Goal: Contribute content: Contribute content

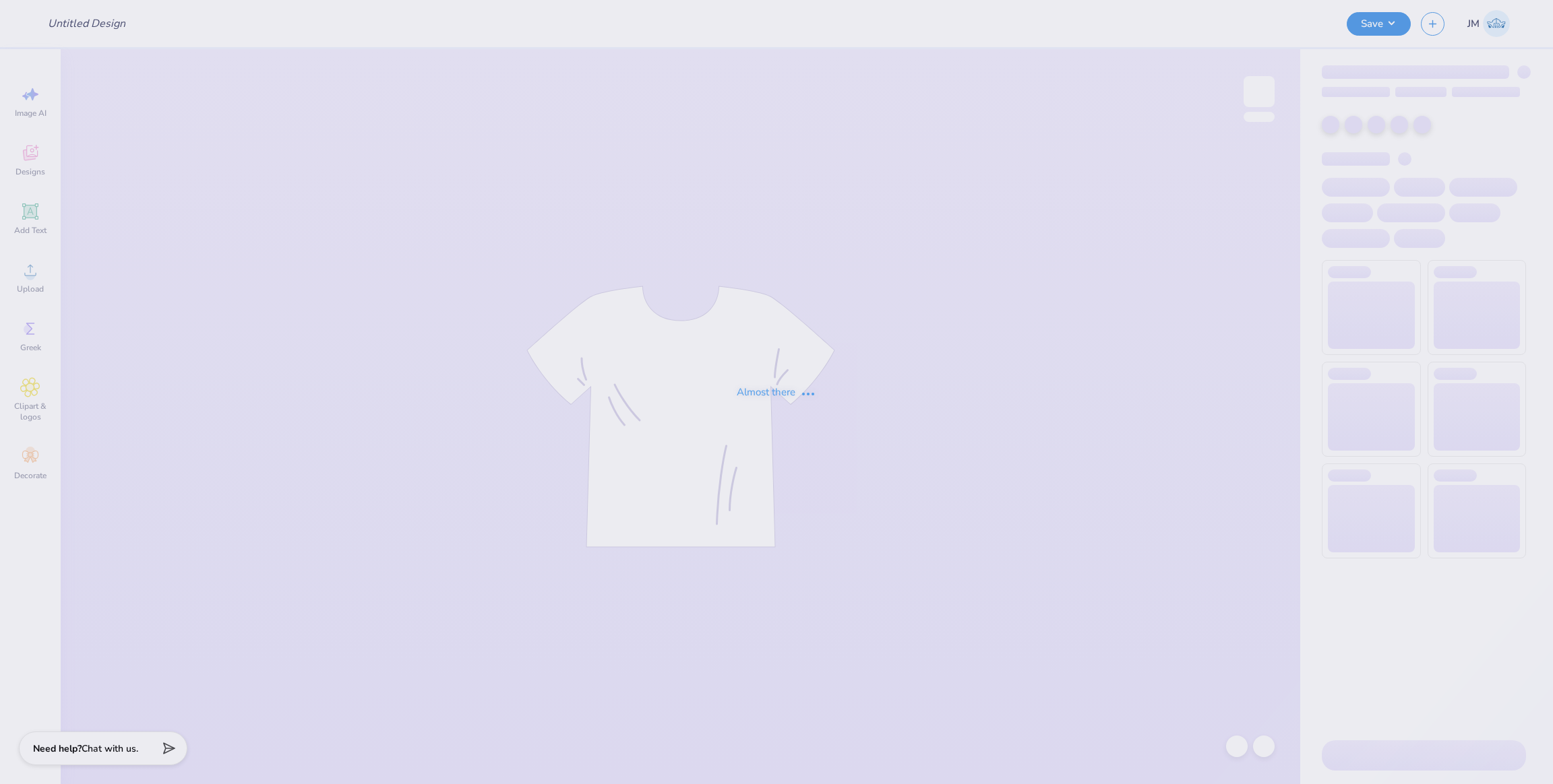
type input "UNC Alpha Phifa Merch 2025"
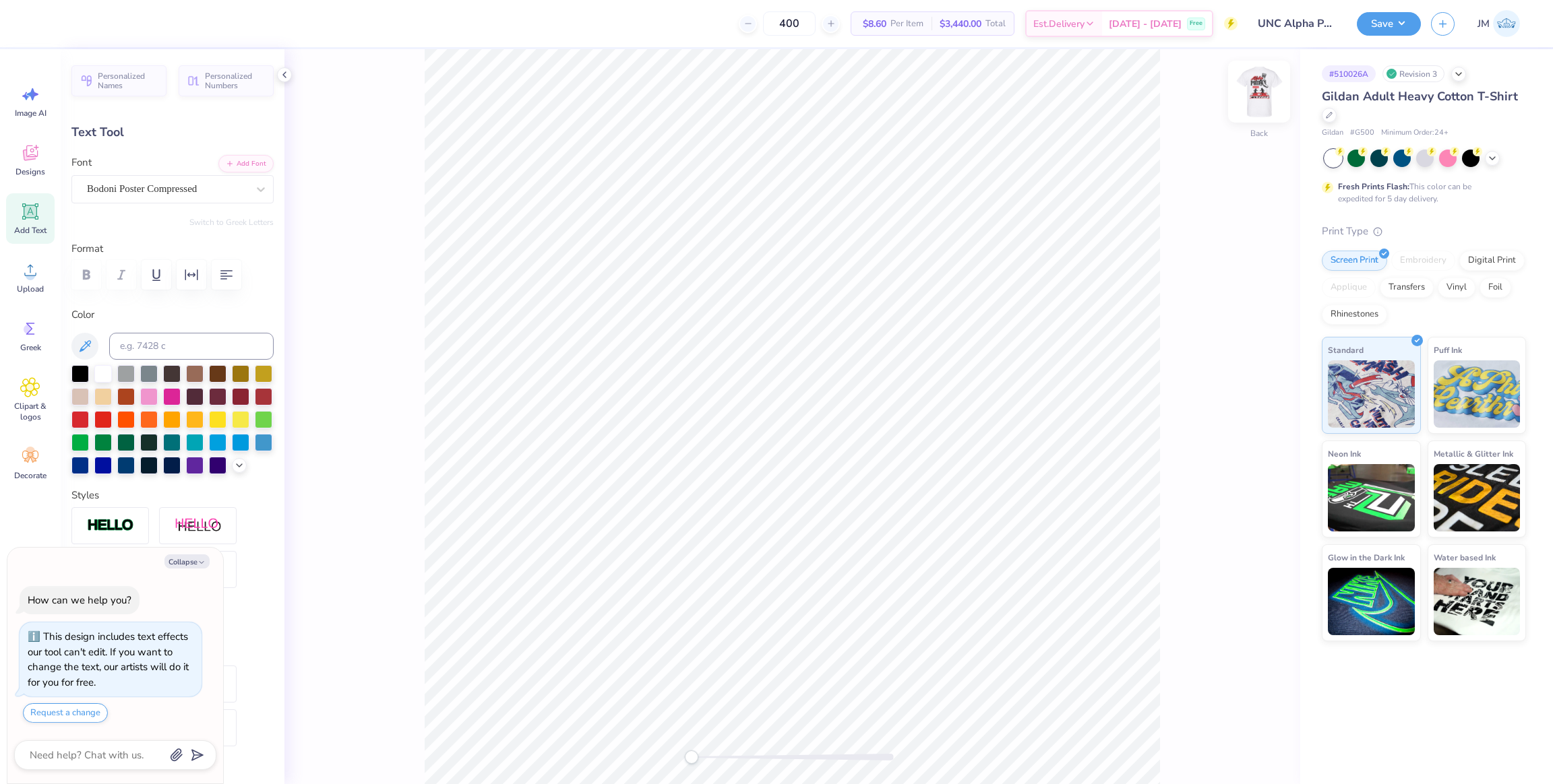
click at [1247, 99] on img at bounding box center [1259, 91] width 54 height 54
type textarea "x"
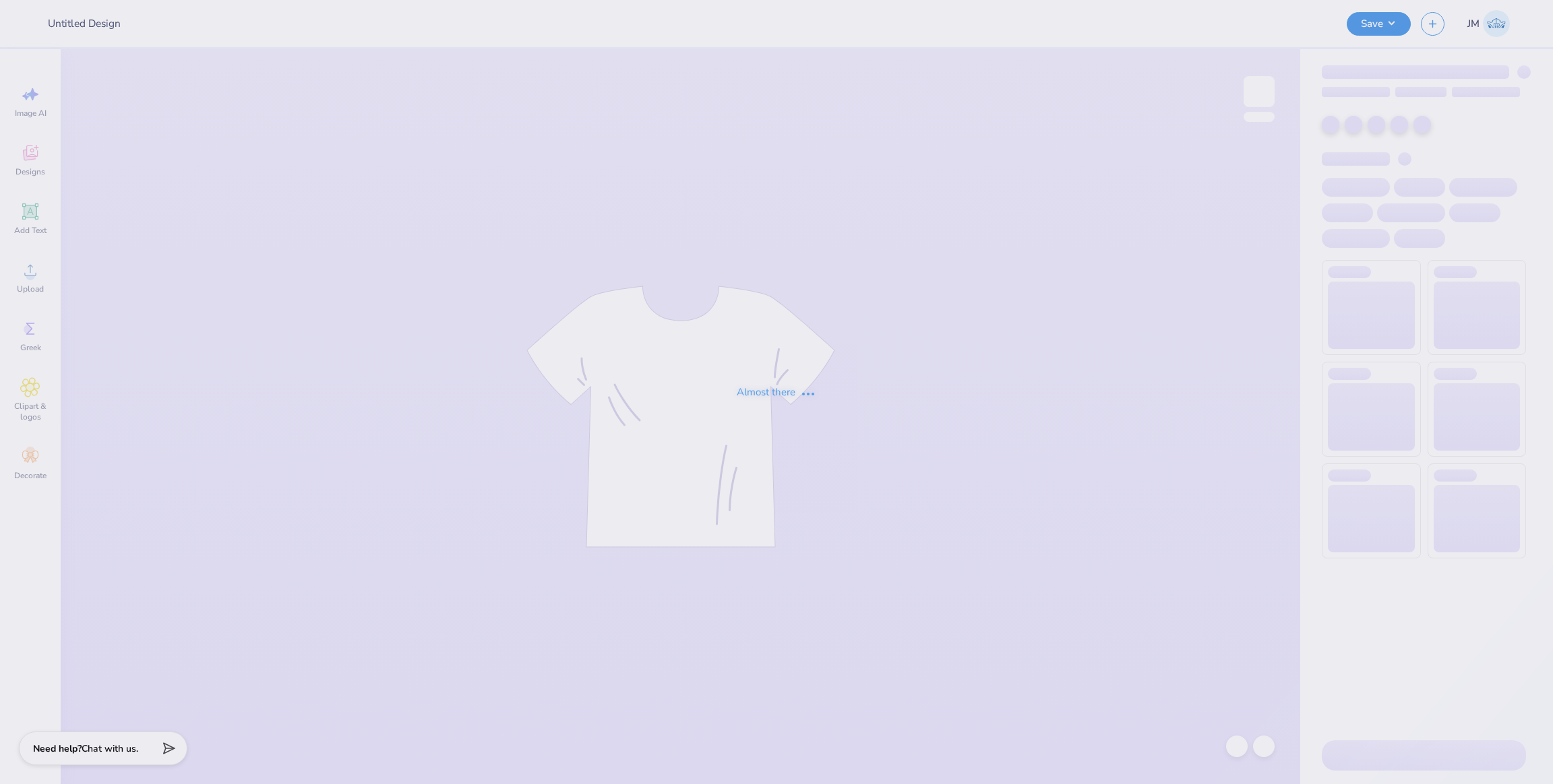
type input "UNC Alpha Phifa Merch 2025"
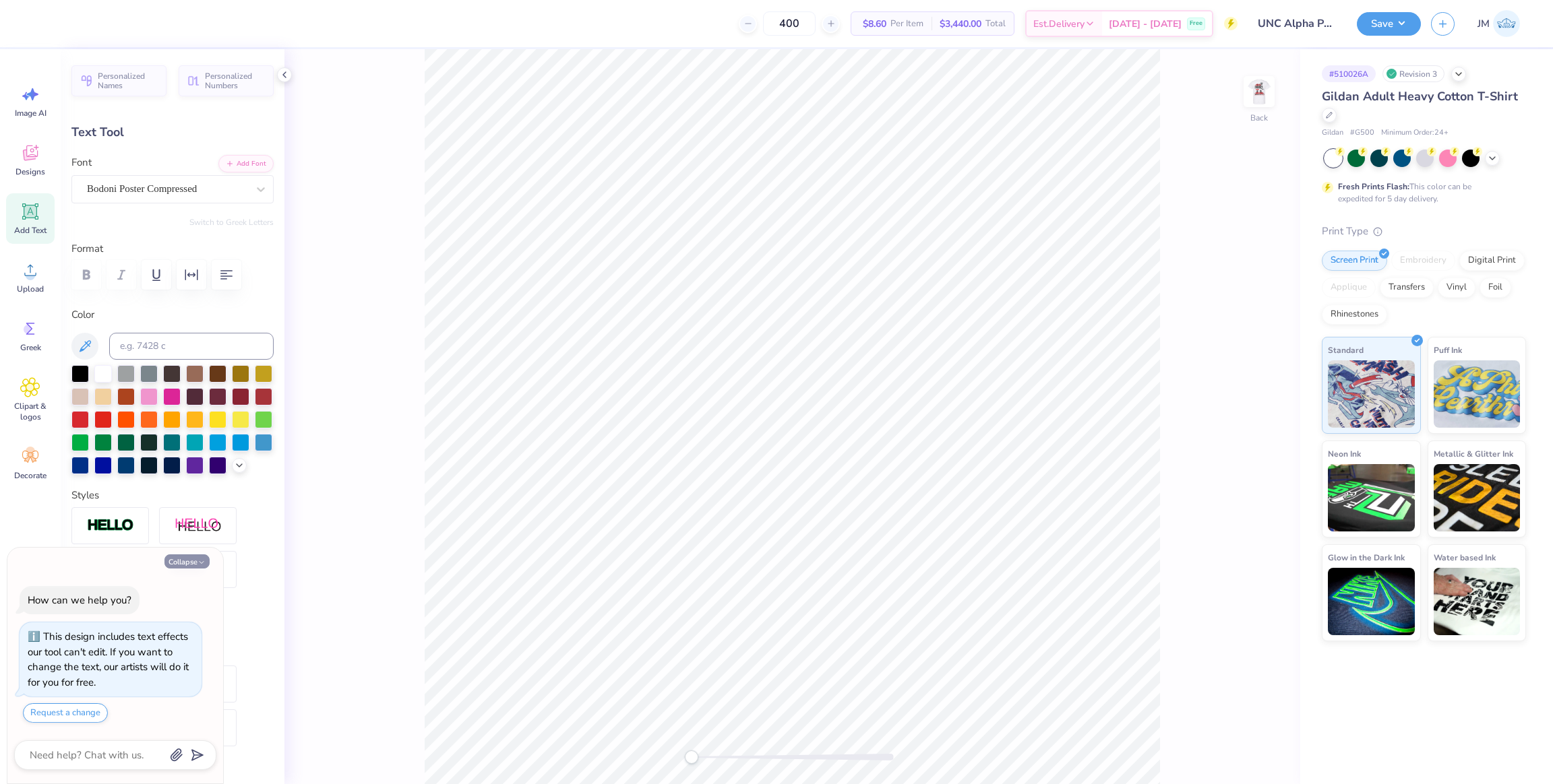
click at [187, 564] on button "Collapse" at bounding box center [187, 561] width 45 height 14
type textarea "x"
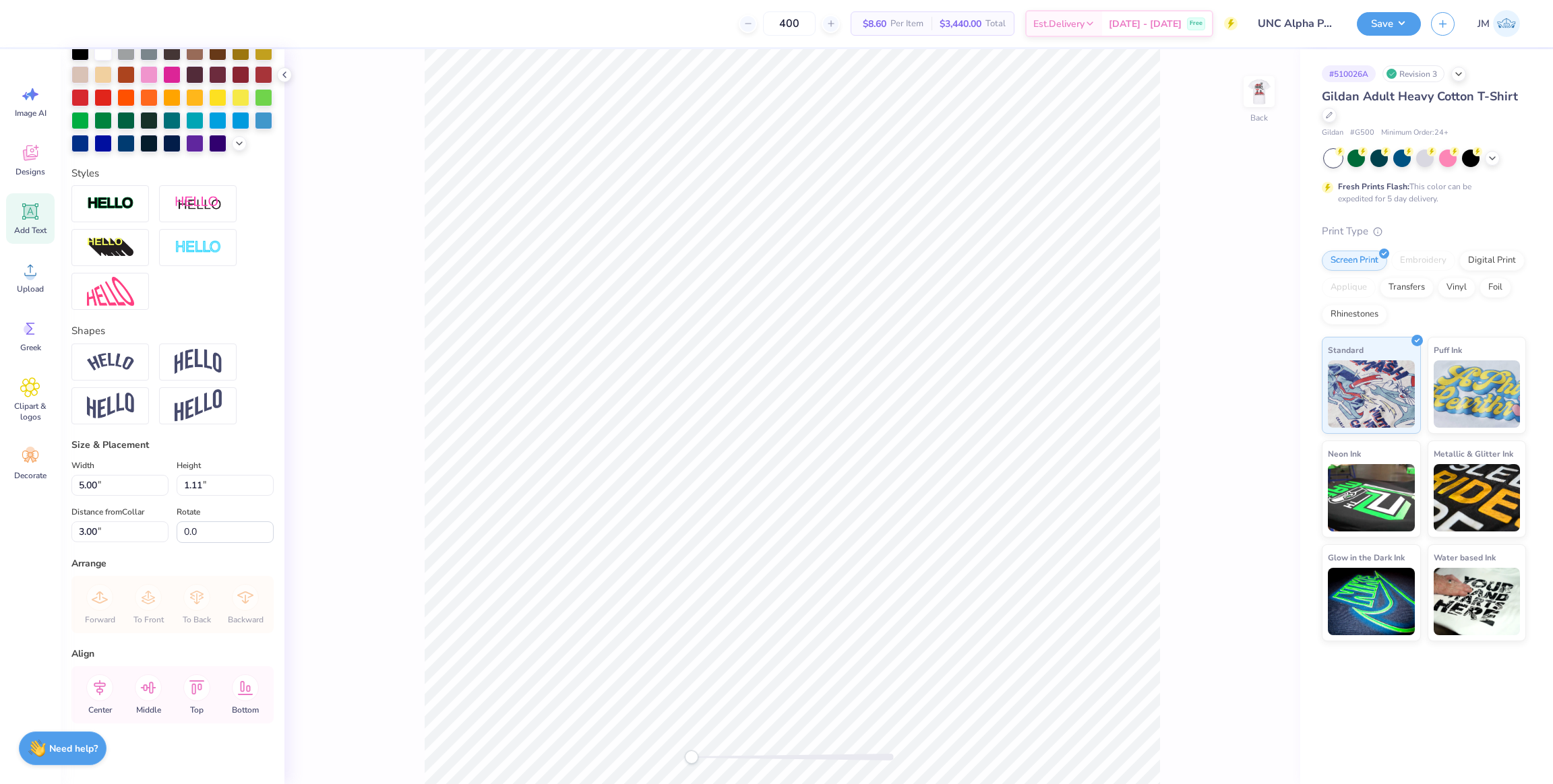
scroll to position [352, 0]
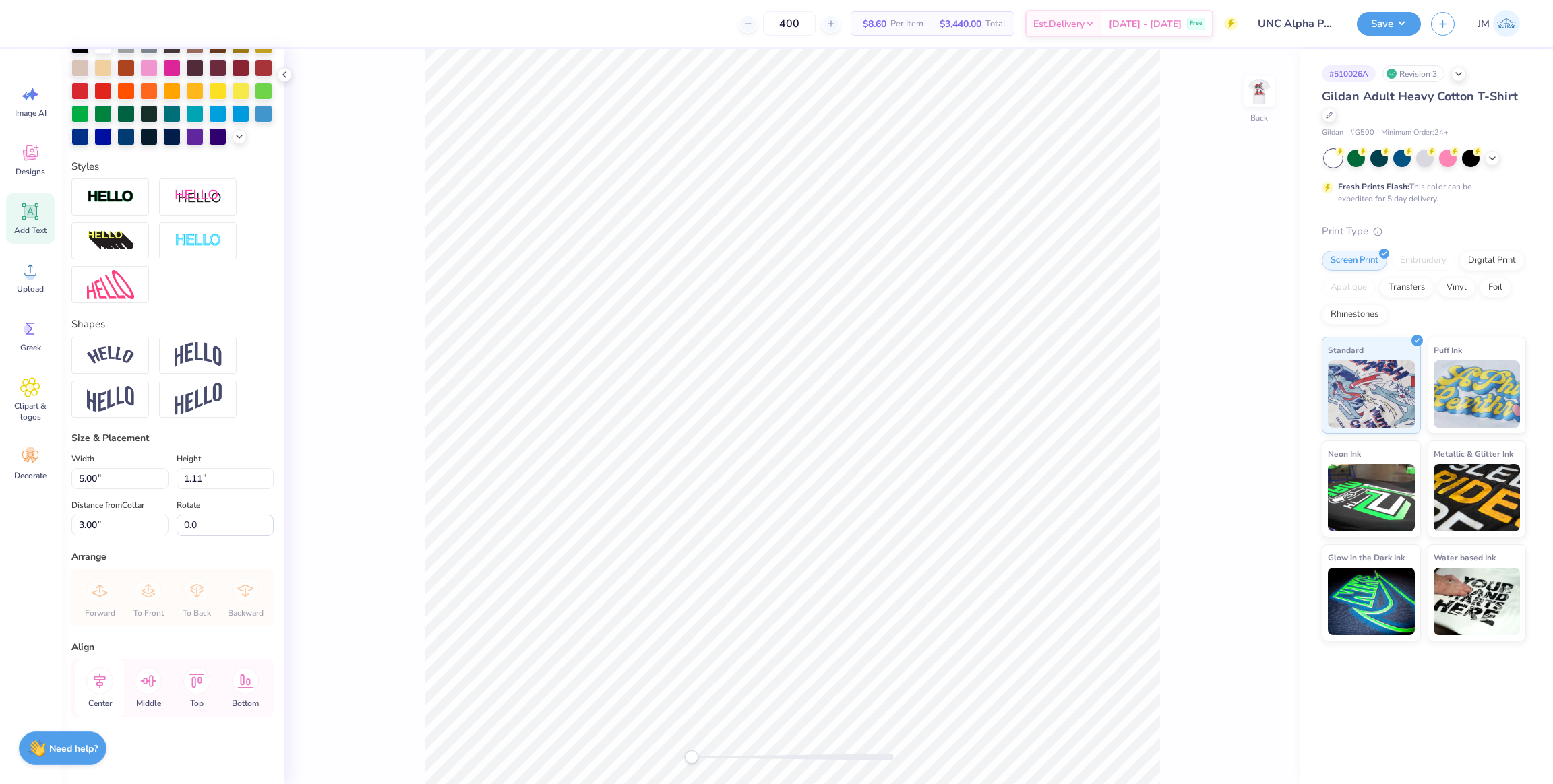
click at [107, 680] on icon at bounding box center [99, 680] width 27 height 27
drag, startPoint x: 101, startPoint y: 695, endPoint x: 108, endPoint y: 685, distance: 12.2
click at [101, 694] on div "Center" at bounding box center [100, 688] width 49 height 57
click at [1264, 95] on img at bounding box center [1259, 91] width 54 height 54
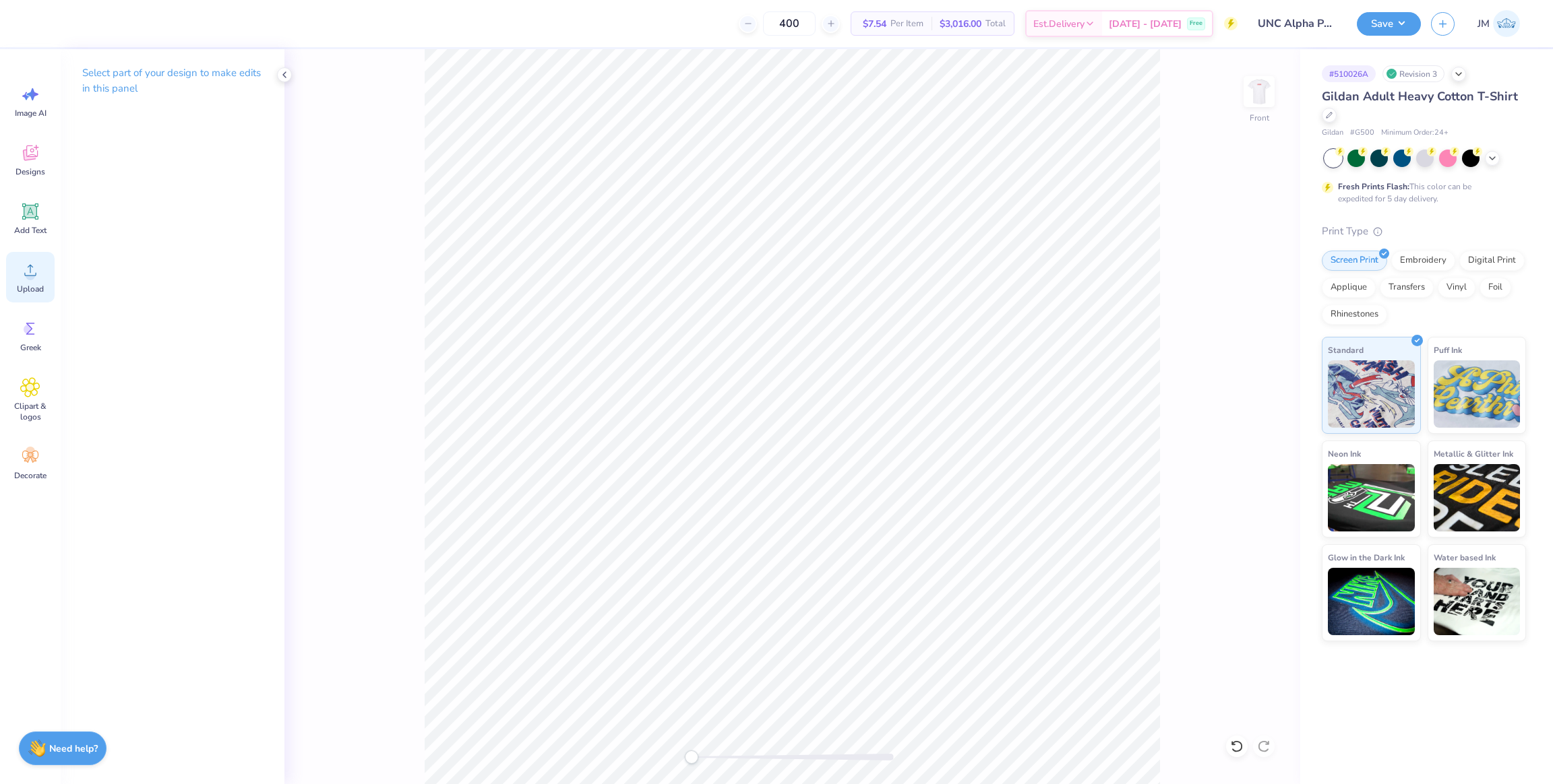
click at [38, 291] on span "Upload" at bounding box center [30, 289] width 27 height 11
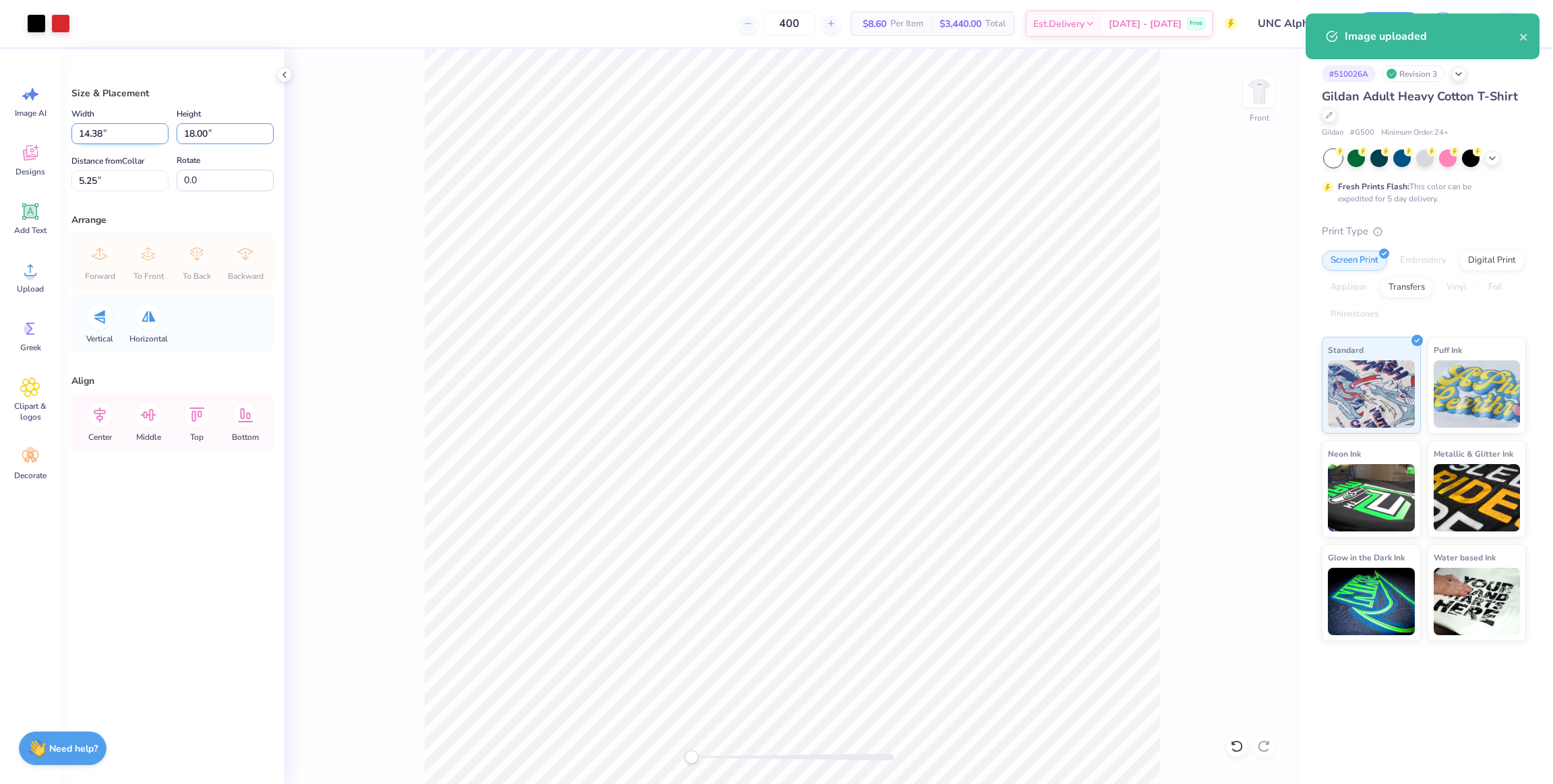
drag, startPoint x: 214, startPoint y: 134, endPoint x: 108, endPoint y: 127, distance: 106.2
click at [108, 127] on div "Width 14.38 14.38 " Height 18.00 18.00 "" at bounding box center [173, 124] width 203 height 38
type input "15"
type input "11.99"
type input "15.00"
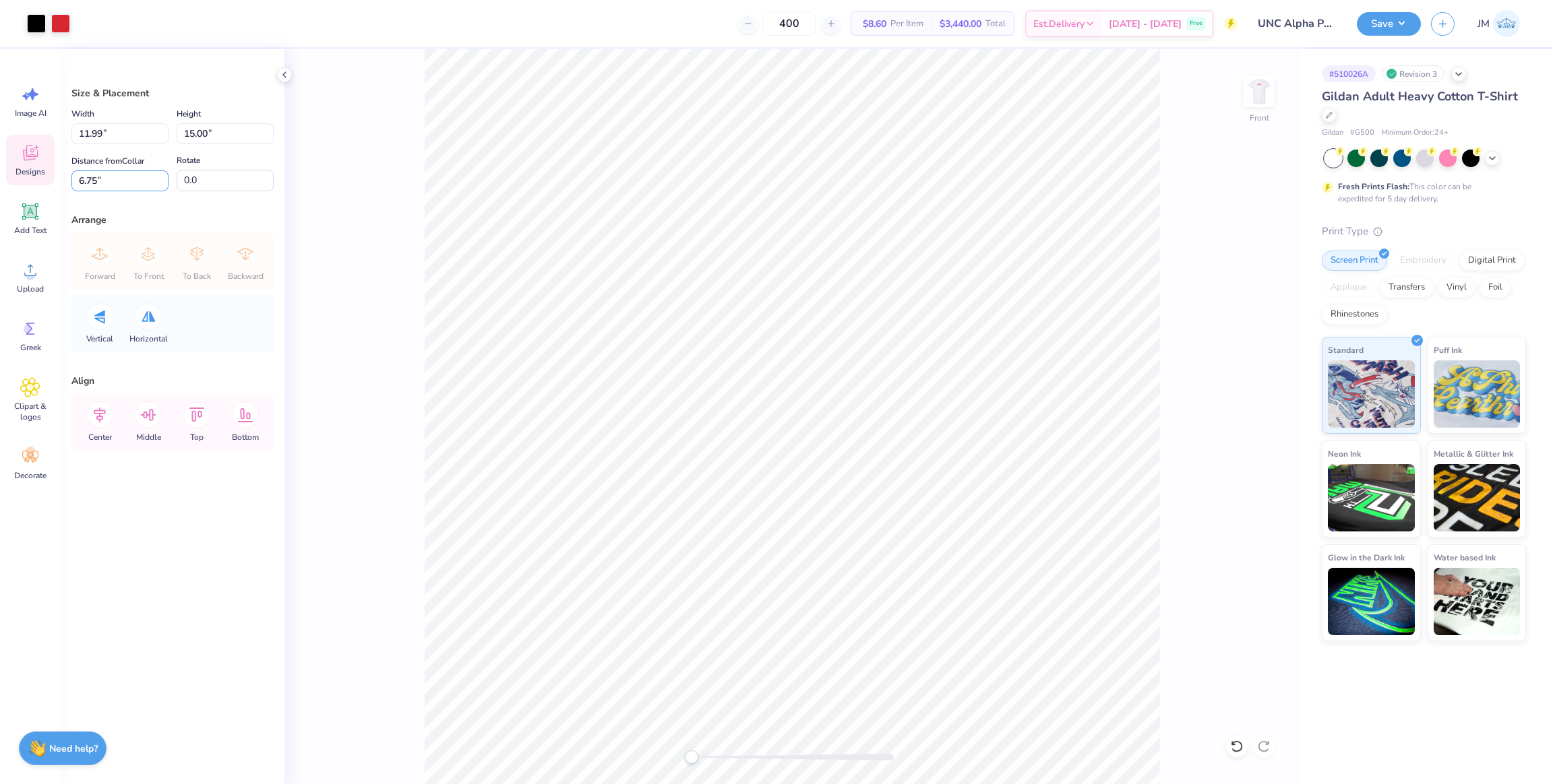
click at [49, 171] on div "Art colors 400 $8.60 Per Item $3,440.00 Total Est. Delivery Oct 8 - 11 Free Des…" at bounding box center [776, 392] width 1553 height 784
type input "3"
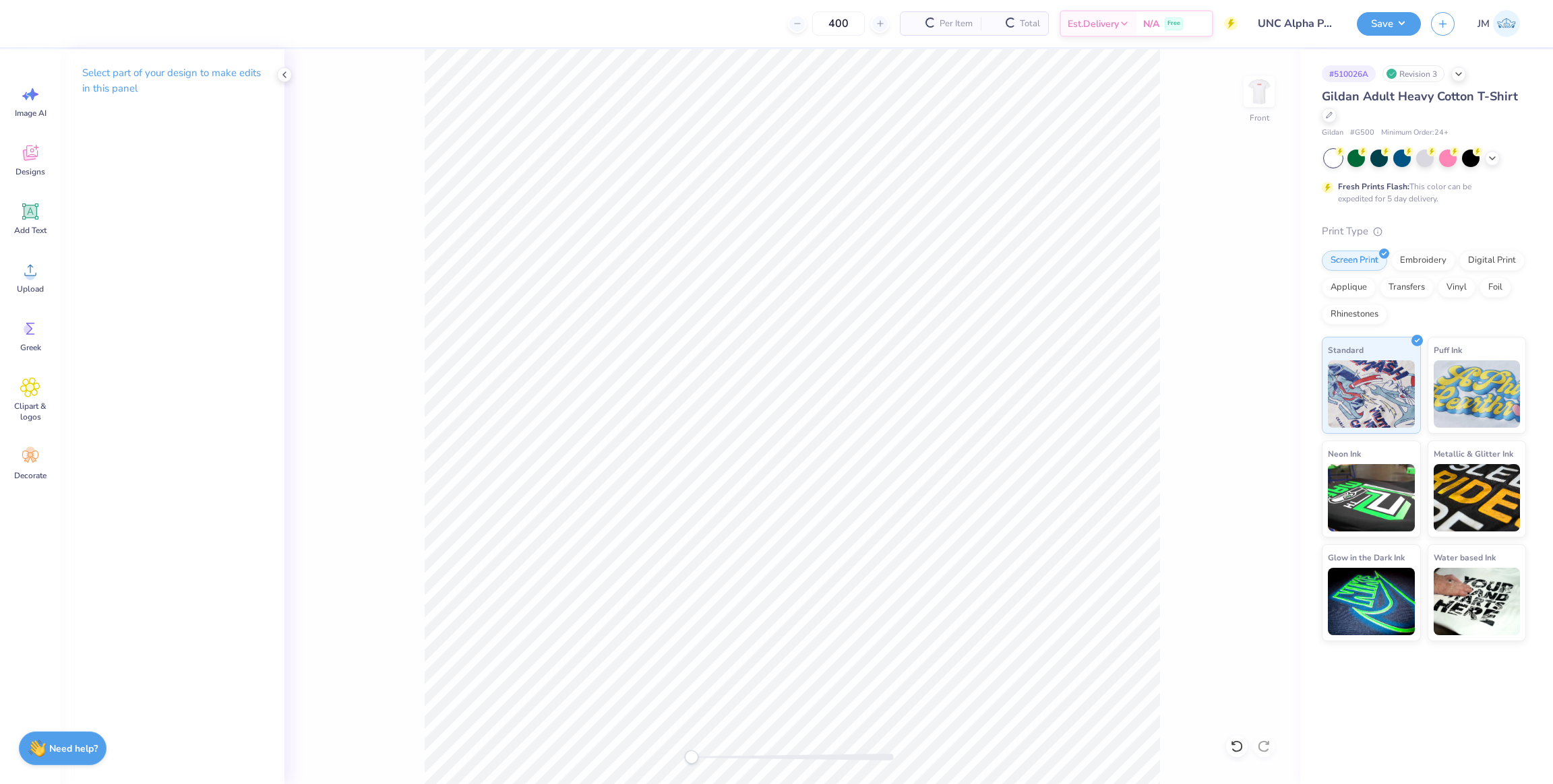
click at [45, 303] on div "Image AI Designs Add Text Upload Greek Clipart & logos Decorate" at bounding box center [30, 283] width 49 height 413
click at [45, 276] on div "Upload" at bounding box center [30, 277] width 49 height 50
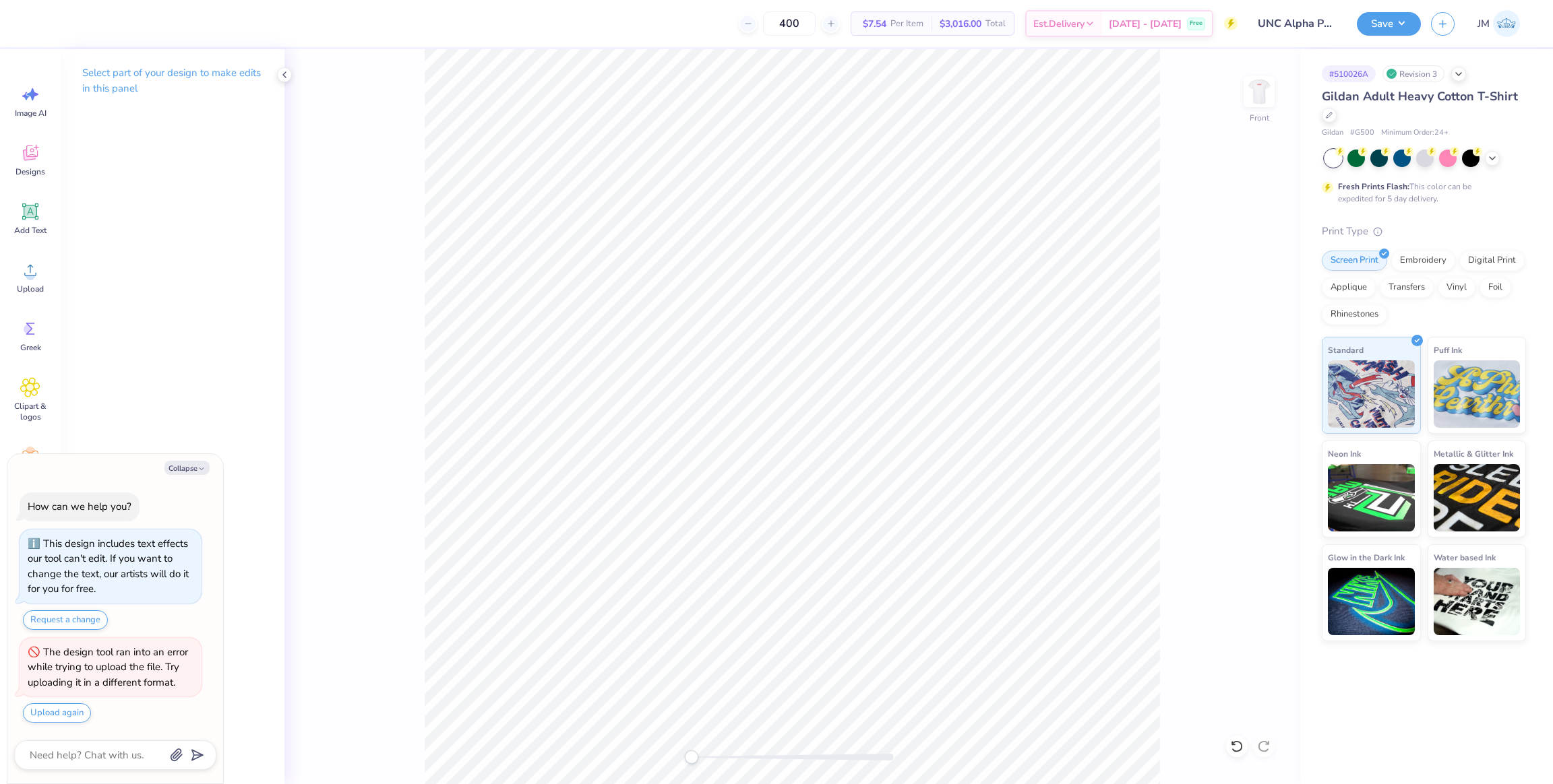
click at [0, 290] on div "Image AI Designs Add Text Upload Greek Clipart & logos Decorate" at bounding box center [30, 416] width 61 height 735
click at [25, 293] on span "Upload" at bounding box center [30, 289] width 27 height 11
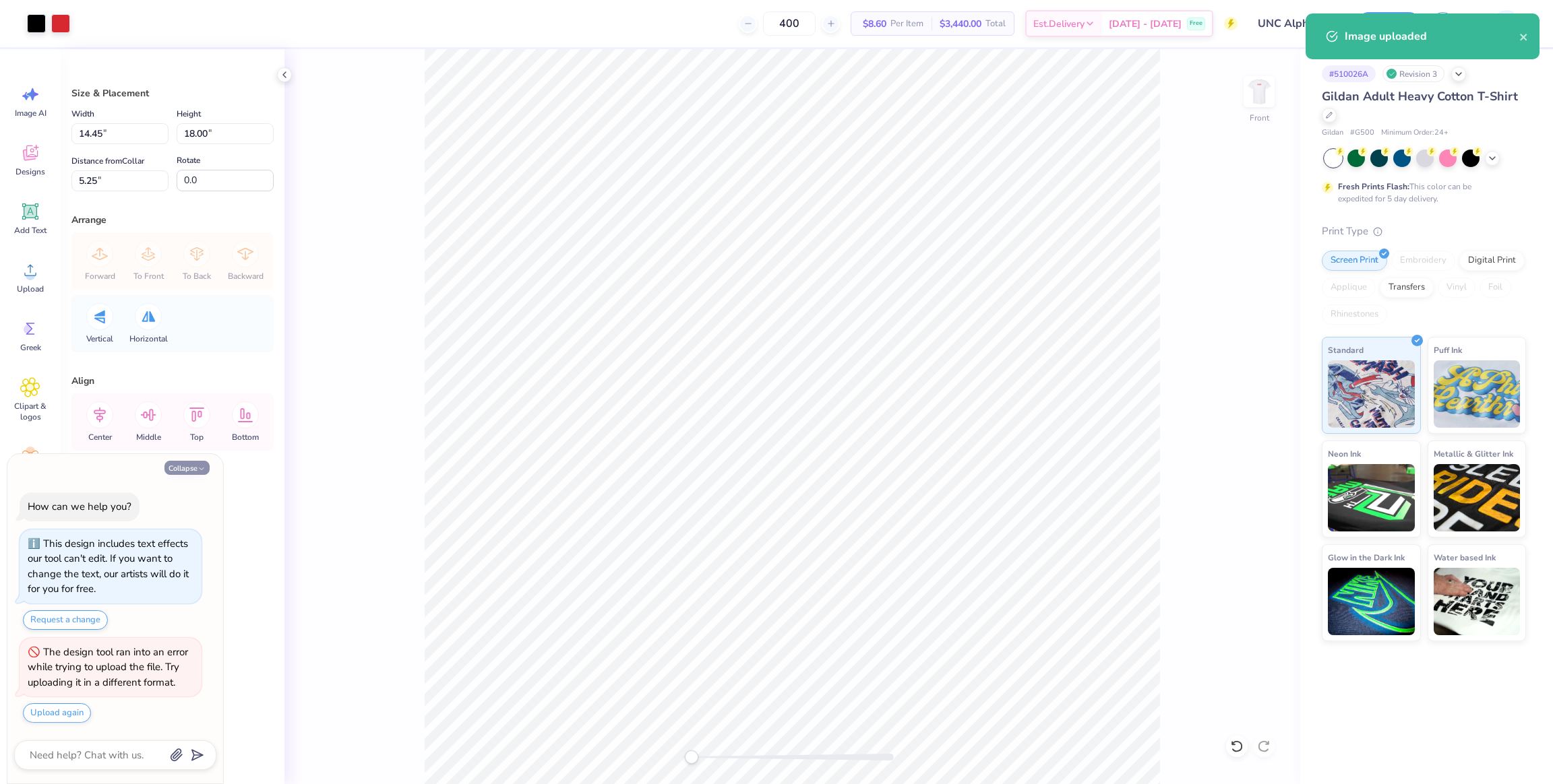
click at [197, 465] on icon "button" at bounding box center [201, 469] width 8 height 8
type textarea "x"
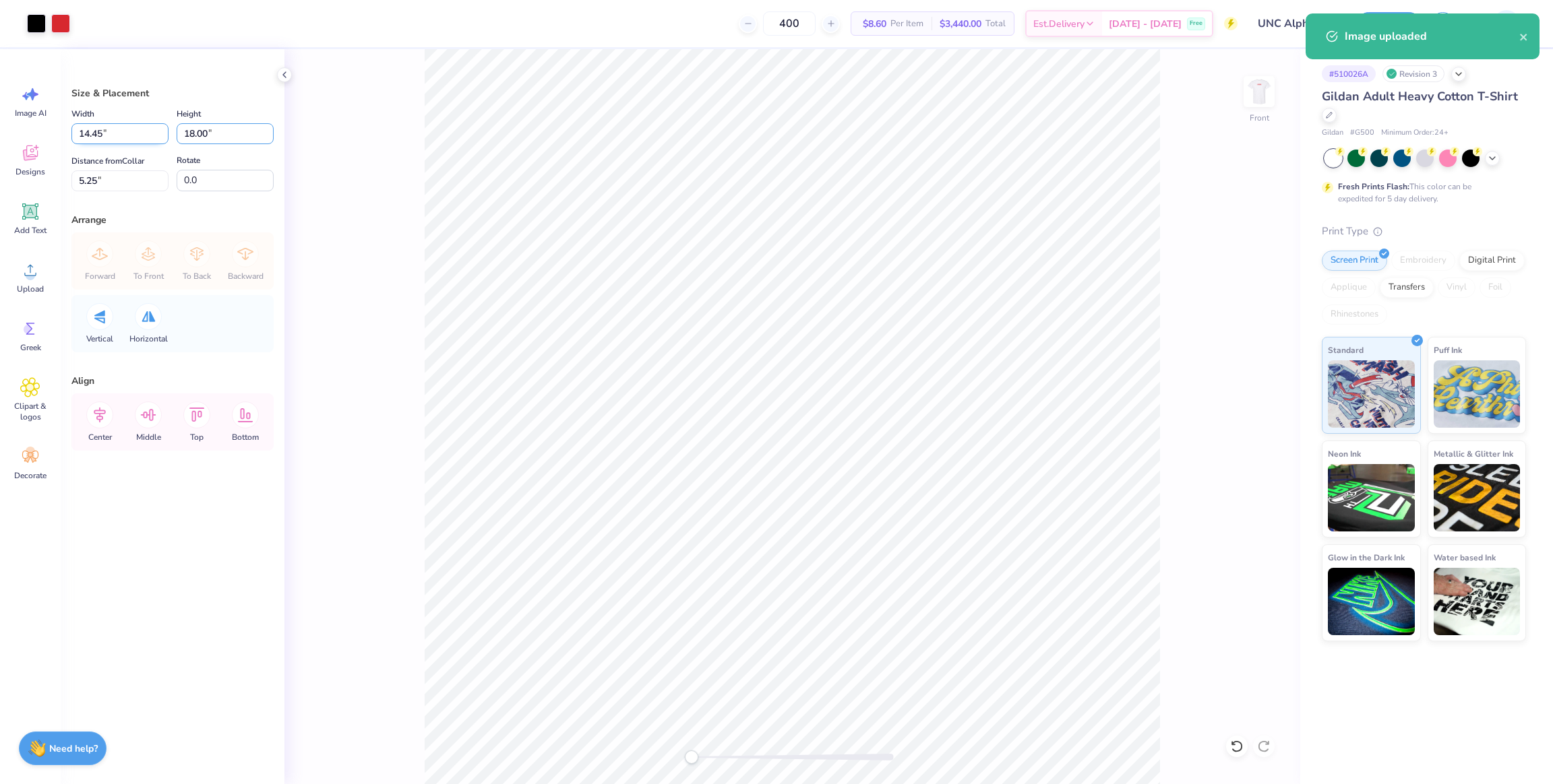
drag, startPoint x: 211, startPoint y: 134, endPoint x: 147, endPoint y: 139, distance: 64.2
click at [147, 139] on div "Width 14.45 14.45 " Height 18.00 18.00 "" at bounding box center [173, 124] width 203 height 38
type input "15"
type input "12.04"
type input "15.00"
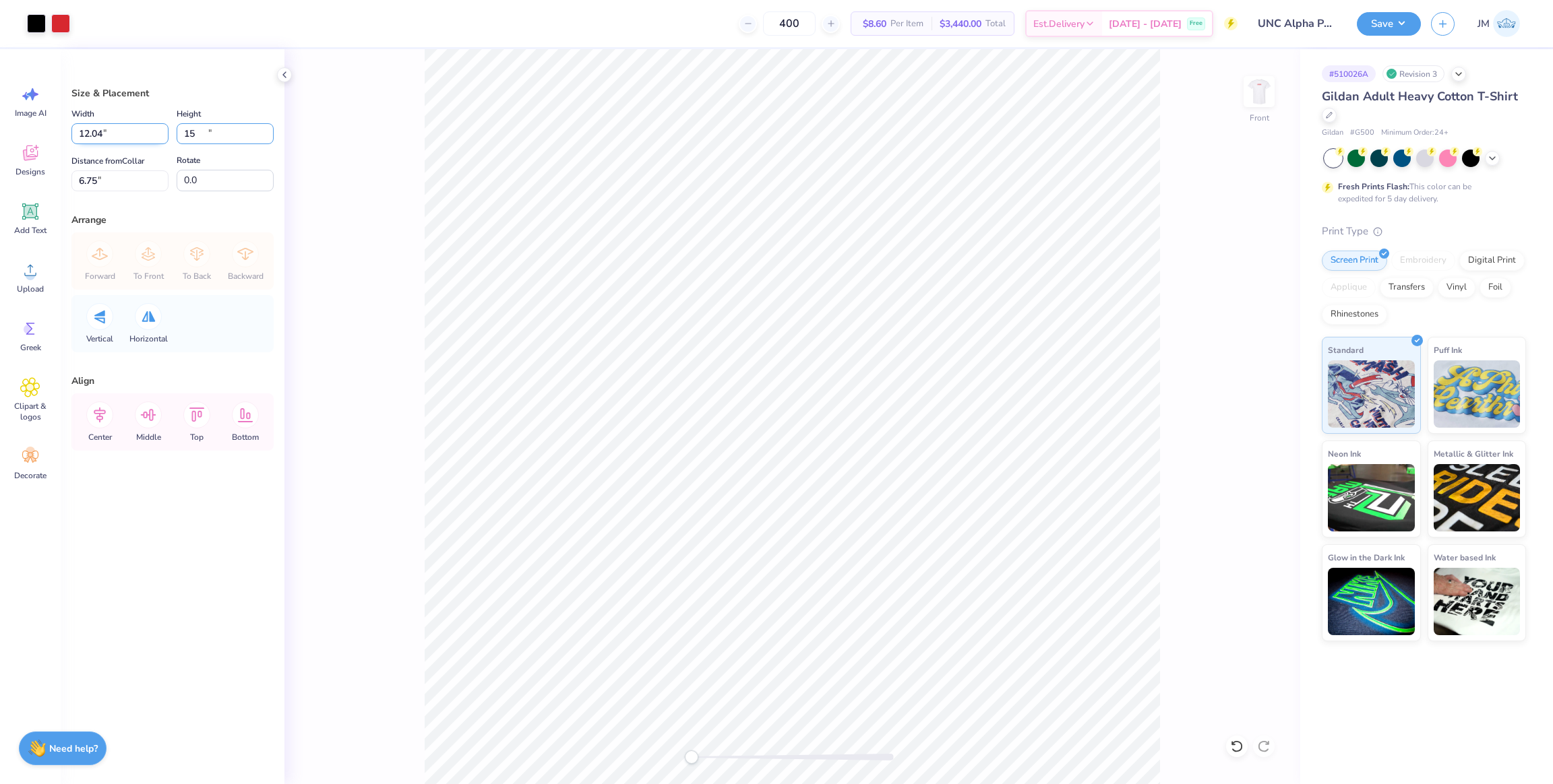
type input "6.75"
drag, startPoint x: 127, startPoint y: 134, endPoint x: 6, endPoint y: 120, distance: 121.8
click at [0, 118] on div "Art colors 400 $8.60 Per Item $3,440.00 Total Est. Delivery Oct 8 - 11 Free Des…" at bounding box center [776, 392] width 1553 height 784
type input "3.00"
type input "3.74"
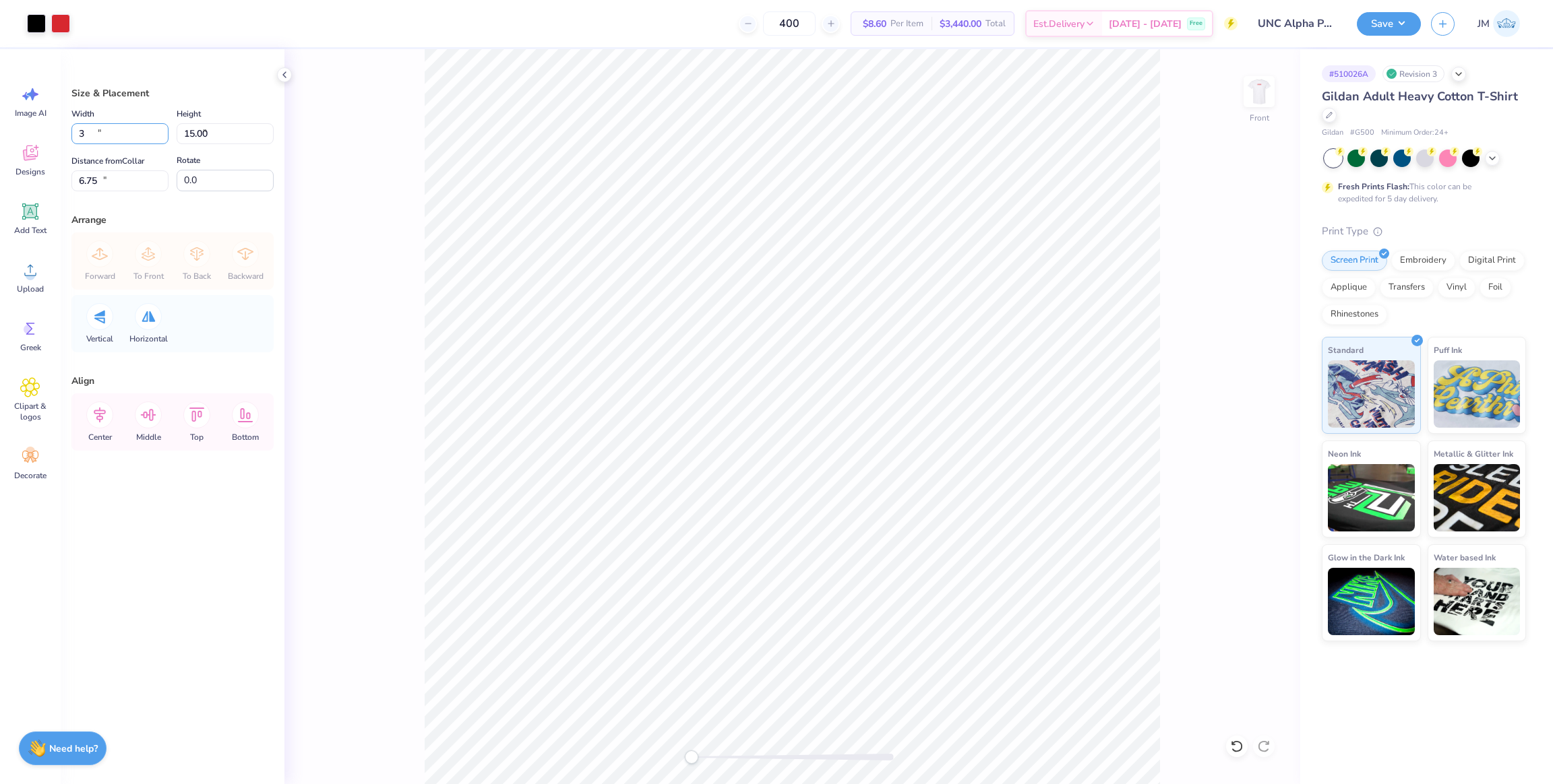
type input "12.38"
drag, startPoint x: 211, startPoint y: 133, endPoint x: 135, endPoint y: 126, distance: 76.3
click at [135, 126] on div "Width 3.00 3.00 " Height 3.74 3.74 "" at bounding box center [173, 124] width 203 height 38
type input "15"
type input "12.04"
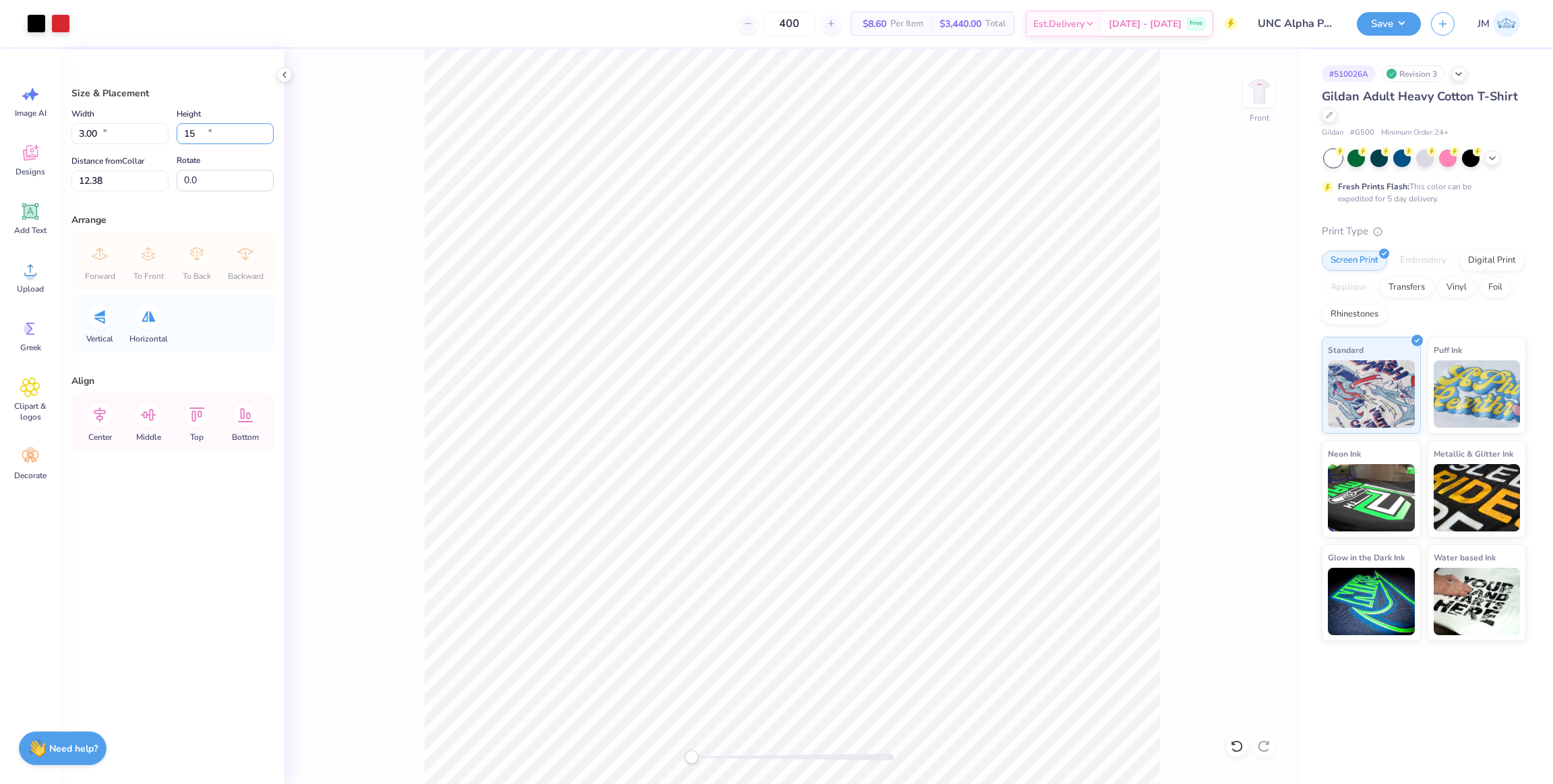
type input "15.00"
drag, startPoint x: 34, startPoint y: 181, endPoint x: 128, endPoint y: 175, distance: 94.2
click at [0, 174] on div "Art colors 400 $8.60 Per Item $3,440.00 Total Est. Delivery Oct 8 - 11 Free Des…" at bounding box center [776, 392] width 1553 height 784
type input "3"
click at [1389, 21] on button "Save" at bounding box center [1389, 21] width 64 height 23
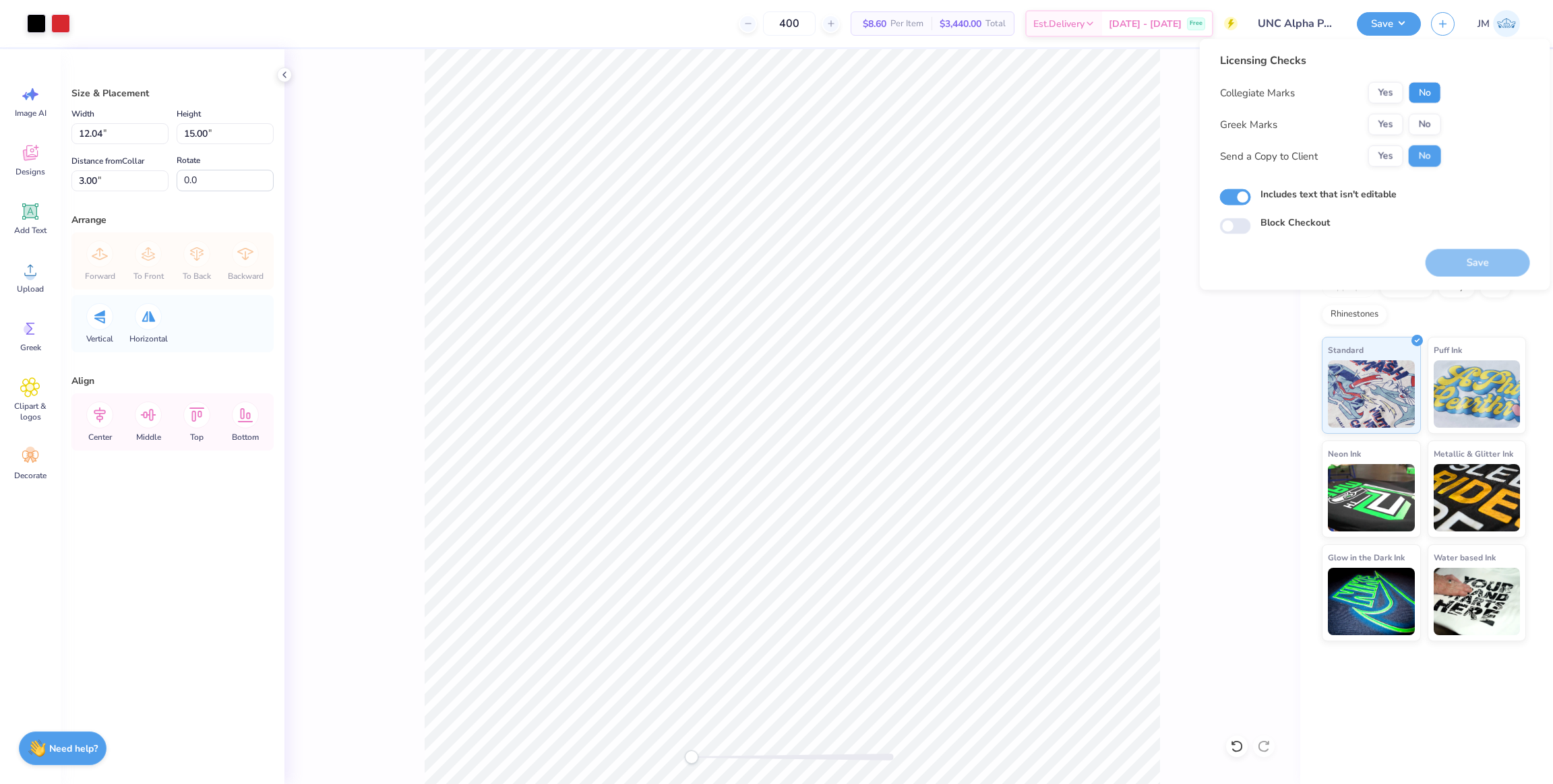
drag, startPoint x: 1411, startPoint y: 81, endPoint x: 1385, endPoint y: 105, distance: 35.4
click at [1411, 82] on button "No" at bounding box center [1424, 92] width 33 height 21
click at [1377, 109] on div "Collegiate Marks Yes No Greek Marks Yes No Send a Copy to Client Yes No" at bounding box center [1330, 124] width 221 height 85
click at [1479, 264] on div "Save" at bounding box center [1477, 263] width 105 height 28
click at [1389, 123] on button "Yes" at bounding box center [1386, 124] width 35 height 21
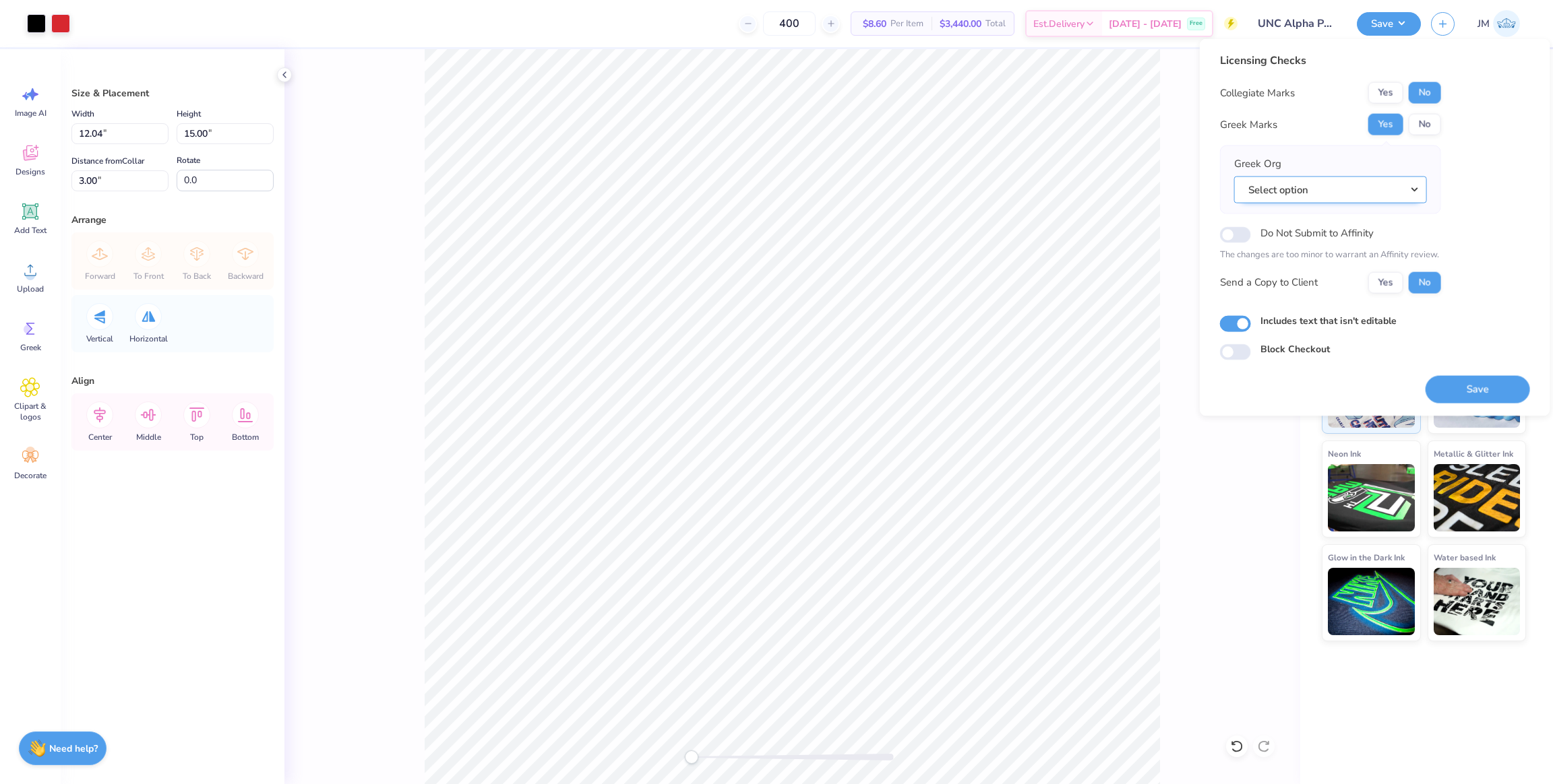
click at [1348, 188] on button "Select option" at bounding box center [1330, 189] width 192 height 28
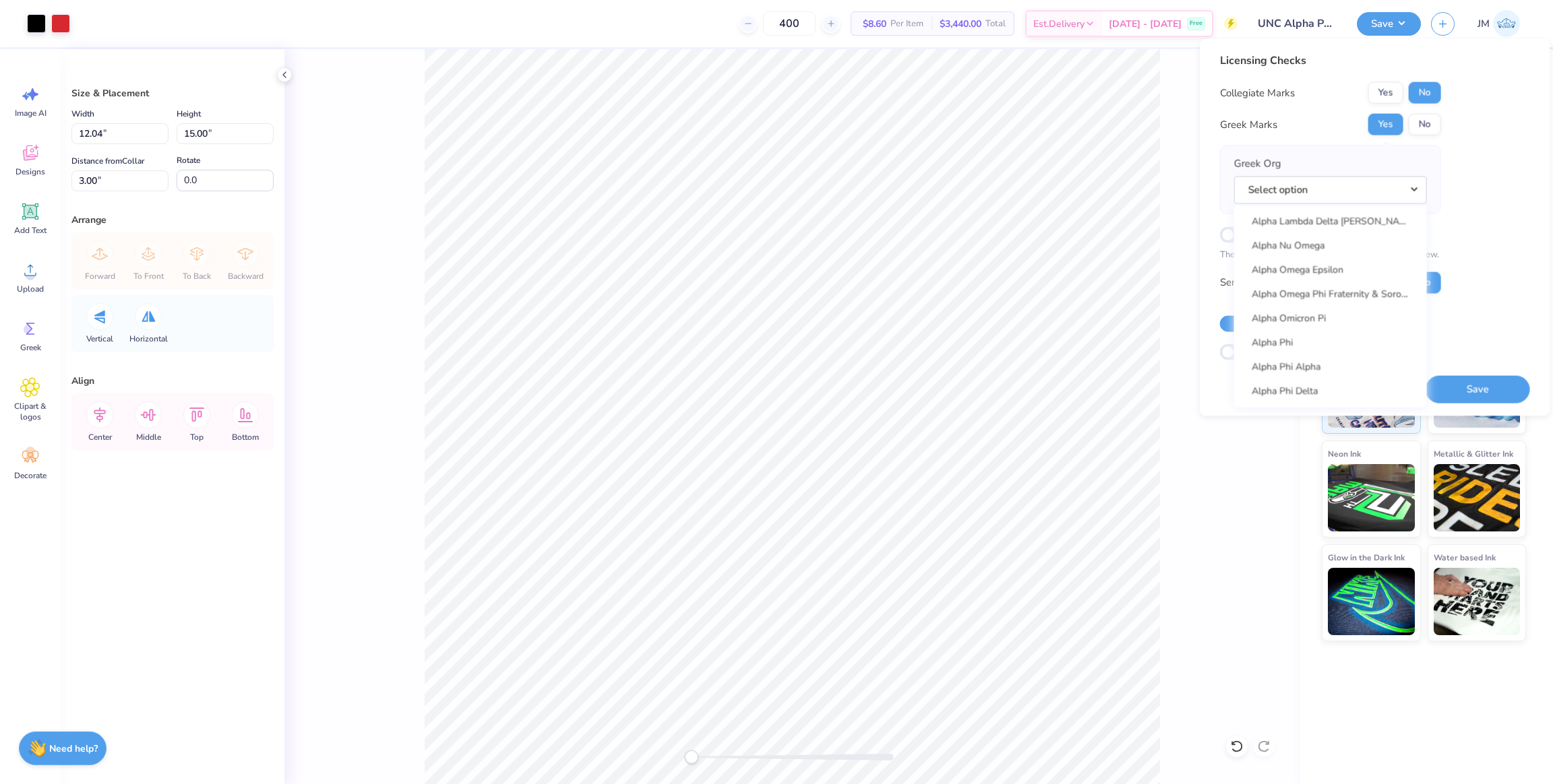
scroll to position [707, 0]
click at [1292, 359] on link "Alpha Phi" at bounding box center [1330, 363] width 182 height 22
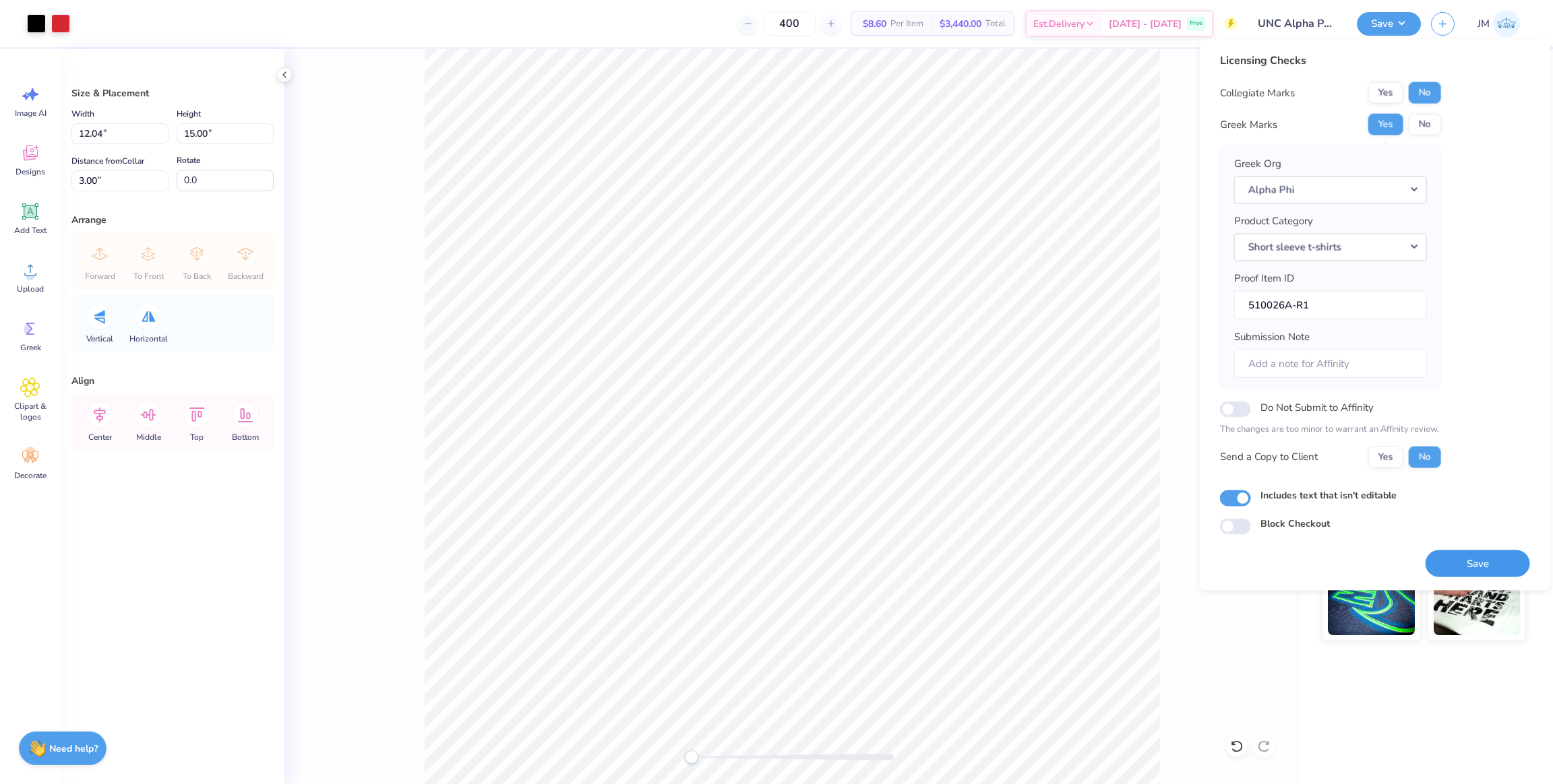
click at [1493, 567] on button "Save" at bounding box center [1477, 564] width 105 height 28
